Goal: Browse casually: Explore the website without a specific task or goal

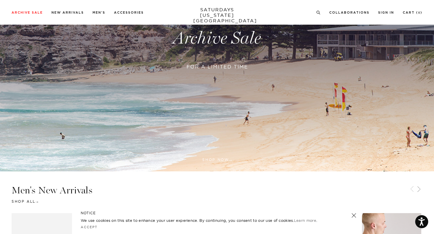
scroll to position [153, 0]
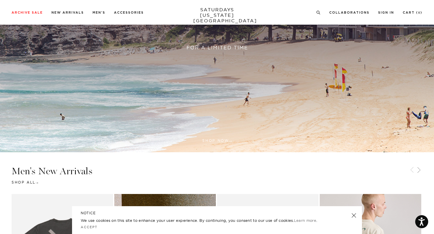
click at [353, 215] on link at bounding box center [354, 215] width 8 height 8
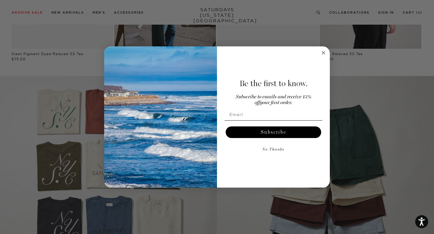
scroll to position [427, 0]
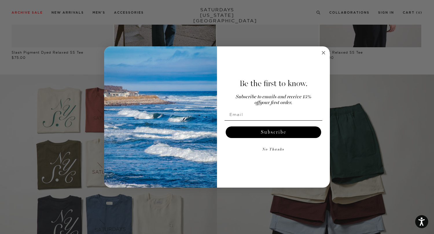
click at [326, 54] on circle "Close dialog" at bounding box center [323, 52] width 7 height 7
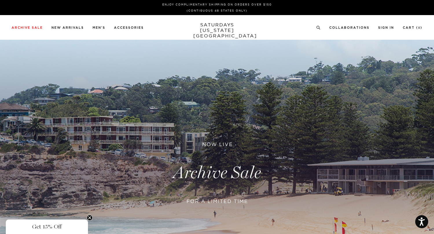
scroll to position [0, 0]
click at [202, 169] on link at bounding box center [217, 173] width 434 height 266
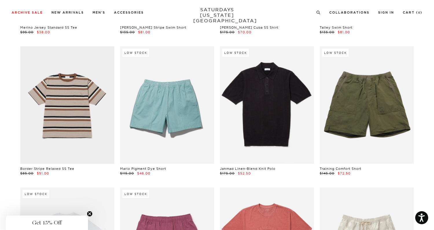
scroll to position [862, 1]
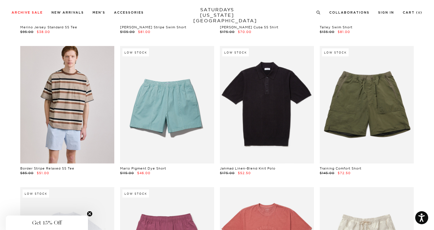
click at [34, 115] on link at bounding box center [67, 105] width 94 height 118
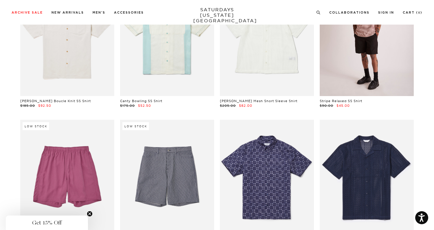
scroll to position [4886, 3]
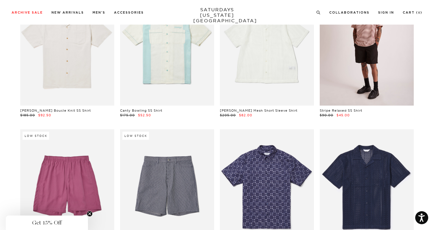
click at [338, 50] on link at bounding box center [367, 47] width 94 height 118
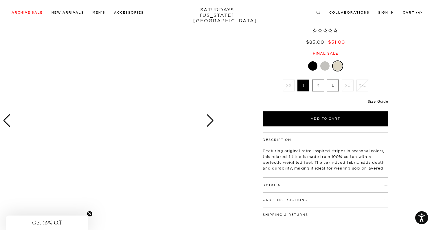
scroll to position [44, 3]
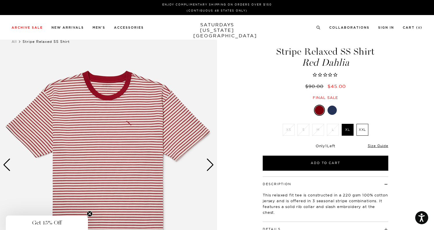
click at [331, 114] on div at bounding box center [332, 110] width 9 height 9
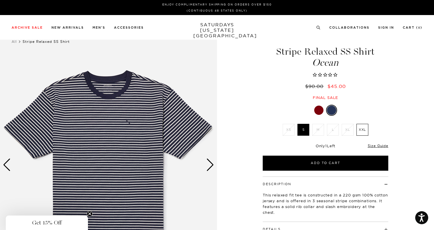
click at [317, 109] on div at bounding box center [318, 110] width 9 height 9
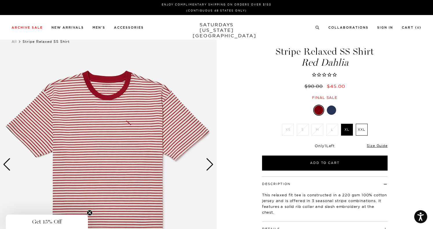
click at [210, 162] on div "Next slide" at bounding box center [210, 164] width 8 height 13
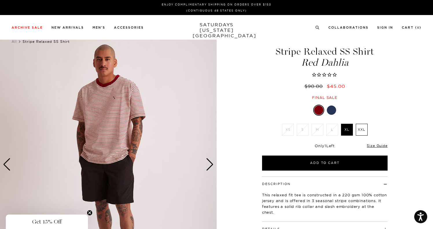
click at [210, 162] on div "Next slide" at bounding box center [210, 164] width 8 height 13
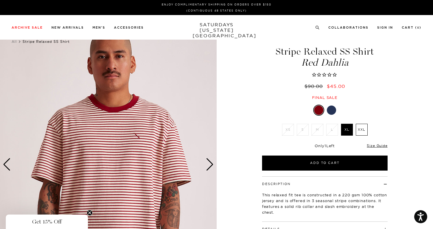
click at [210, 162] on div "Next slide" at bounding box center [210, 164] width 8 height 13
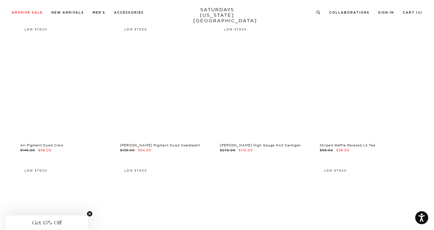
scroll to position [8085, 3]
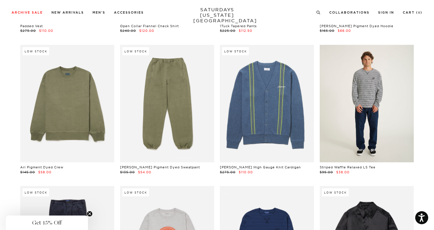
click at [337, 78] on link at bounding box center [367, 104] width 94 height 118
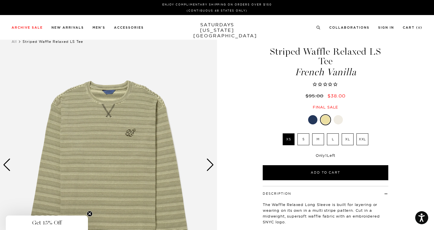
click at [340, 115] on div at bounding box center [338, 119] width 9 height 9
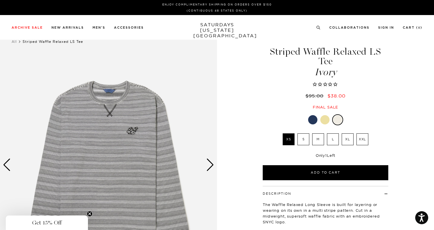
click at [324, 115] on div at bounding box center [324, 119] width 9 height 9
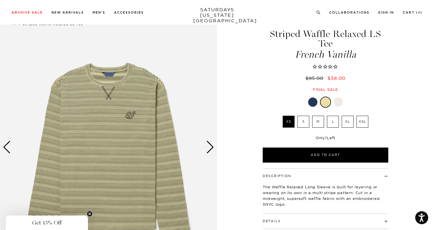
scroll to position [30, 0]
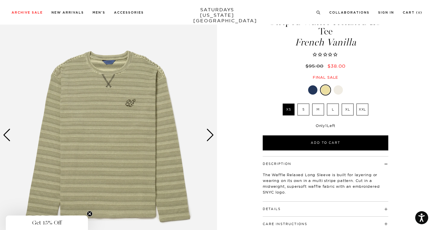
click at [206, 137] on img at bounding box center [108, 135] width 217 height 272
click at [206, 137] on div "Next slide" at bounding box center [210, 135] width 8 height 13
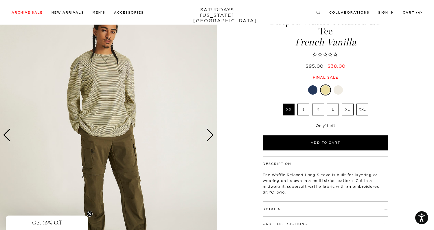
click at [206, 137] on div "Next slide" at bounding box center [210, 135] width 8 height 13
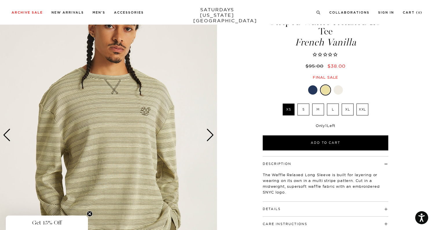
click at [206, 137] on div "Next slide" at bounding box center [210, 135] width 8 height 13
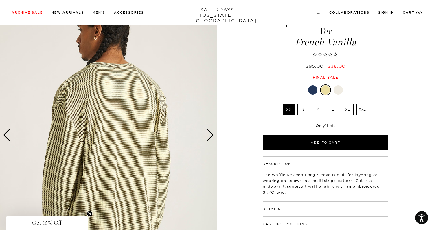
click at [206, 137] on div "Next slide" at bounding box center [210, 135] width 8 height 13
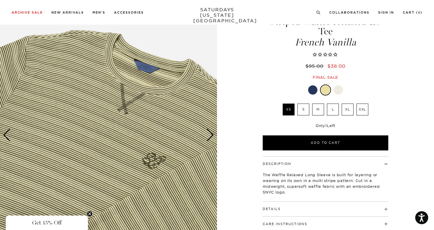
click at [206, 137] on div "Next slide" at bounding box center [210, 135] width 8 height 13
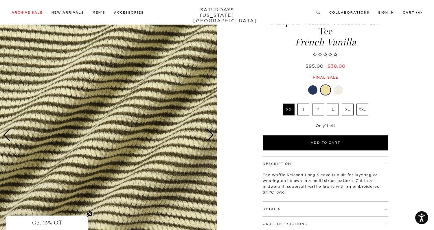
click at [206, 137] on div "Next slide" at bounding box center [210, 135] width 8 height 13
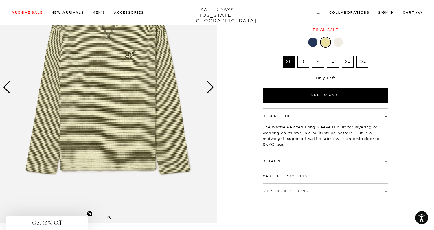
scroll to position [78, 0]
click at [366, 154] on h4 "Details" at bounding box center [326, 159] width 126 height 10
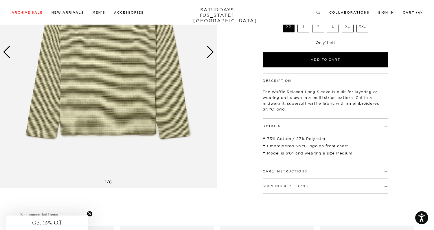
scroll to position [212, 0]
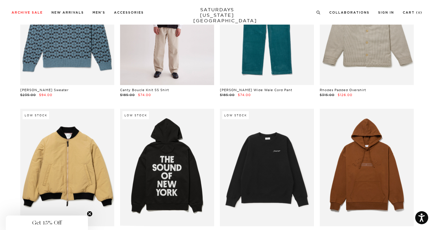
scroll to position [9015, 3]
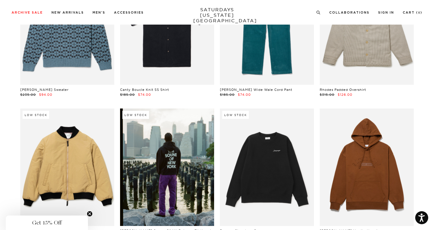
click at [195, 155] on link at bounding box center [167, 168] width 94 height 118
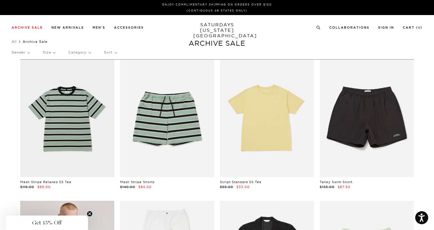
scroll to position [0, 3]
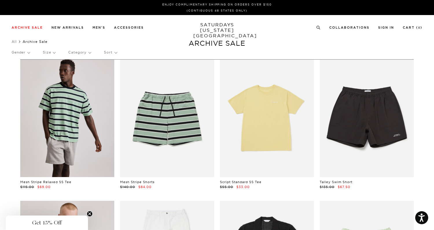
click at [77, 158] on link at bounding box center [67, 119] width 94 height 118
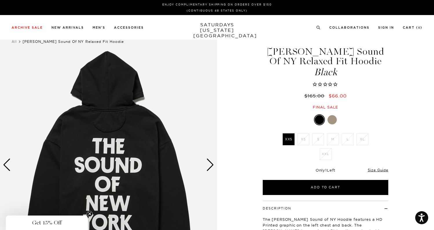
click at [212, 165] on div "Next slide" at bounding box center [210, 165] width 8 height 13
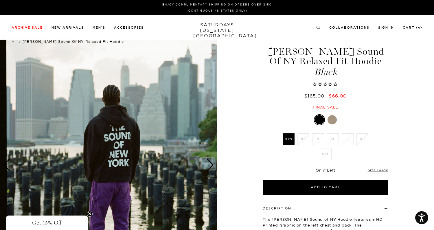
click at [210, 166] on div "Next slide" at bounding box center [210, 165] width 8 height 13
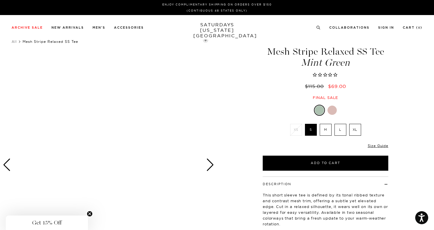
click at [210, 165] on div "Next slide" at bounding box center [210, 165] width 8 height 13
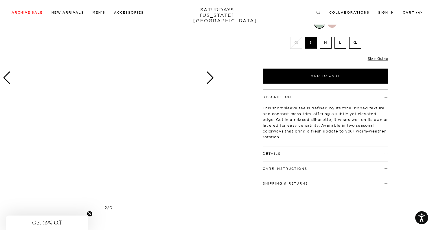
scroll to position [87, 0]
click at [212, 75] on div "Next slide" at bounding box center [210, 77] width 8 height 13
click at [143, 93] on div at bounding box center [108, 78] width 217 height 272
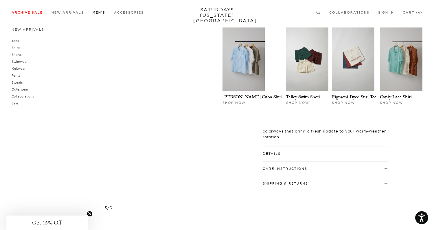
click at [95, 14] on link "Men's" at bounding box center [99, 12] width 13 height 3
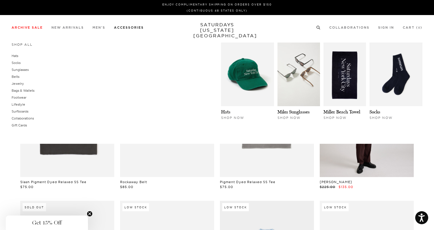
click at [126, 27] on link "Accessories" at bounding box center [129, 27] width 30 height 3
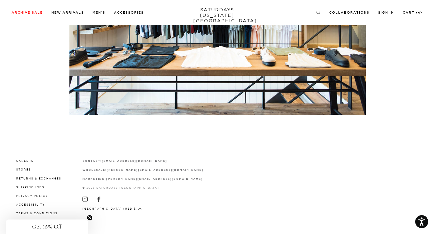
scroll to position [1379, 0]
